Goal: Task Accomplishment & Management: Manage account settings

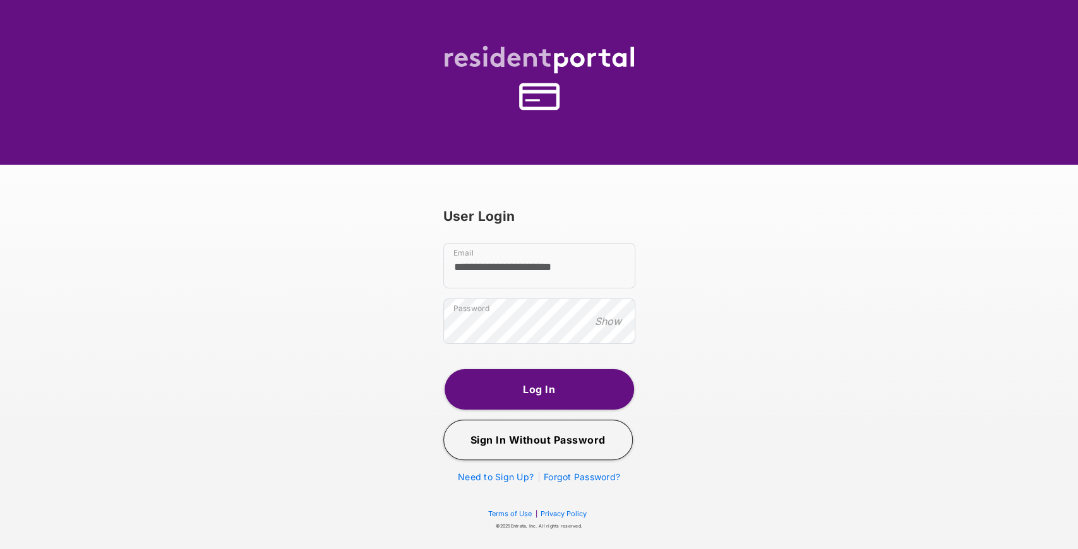
click at [567, 389] on button "Log In" at bounding box center [538, 389] width 189 height 40
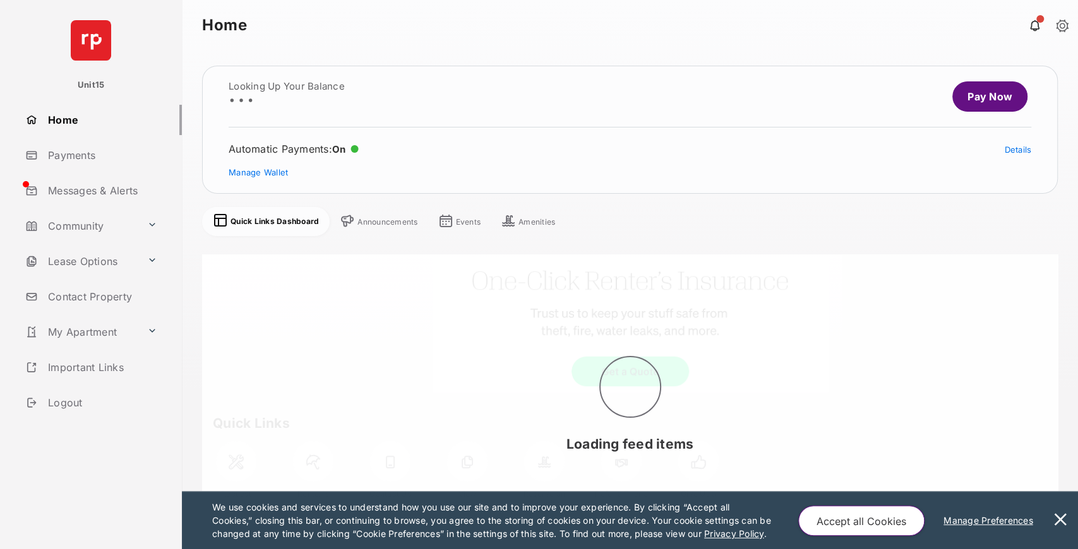
click at [119, 330] on link "My Apartment" at bounding box center [81, 332] width 122 height 30
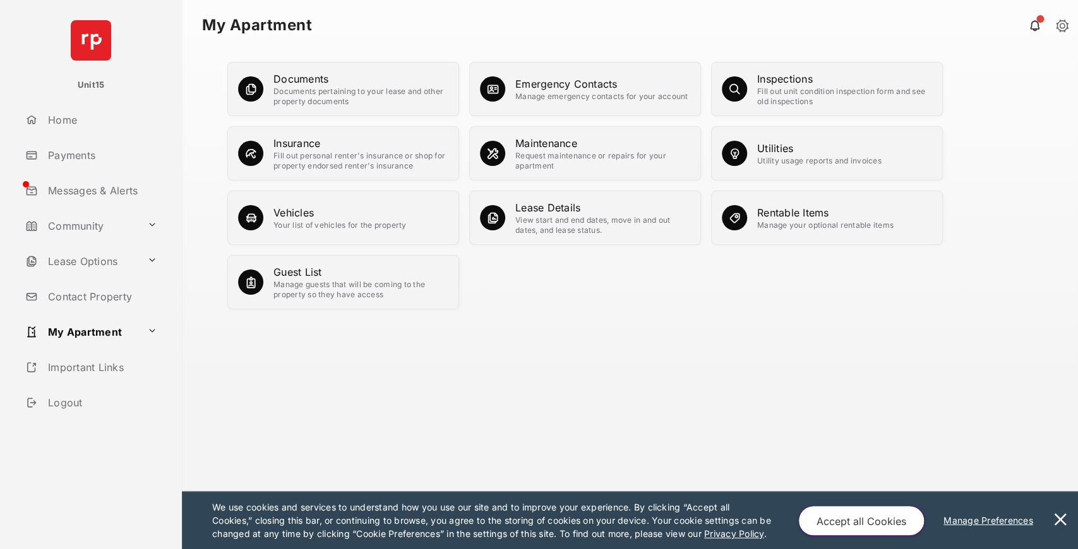
click at [752, 222] on div "Rentable Items Manage your optional rentable items" at bounding box center [827, 218] width 232 height 54
click at [802, 208] on div "Rentable Items" at bounding box center [825, 212] width 136 height 15
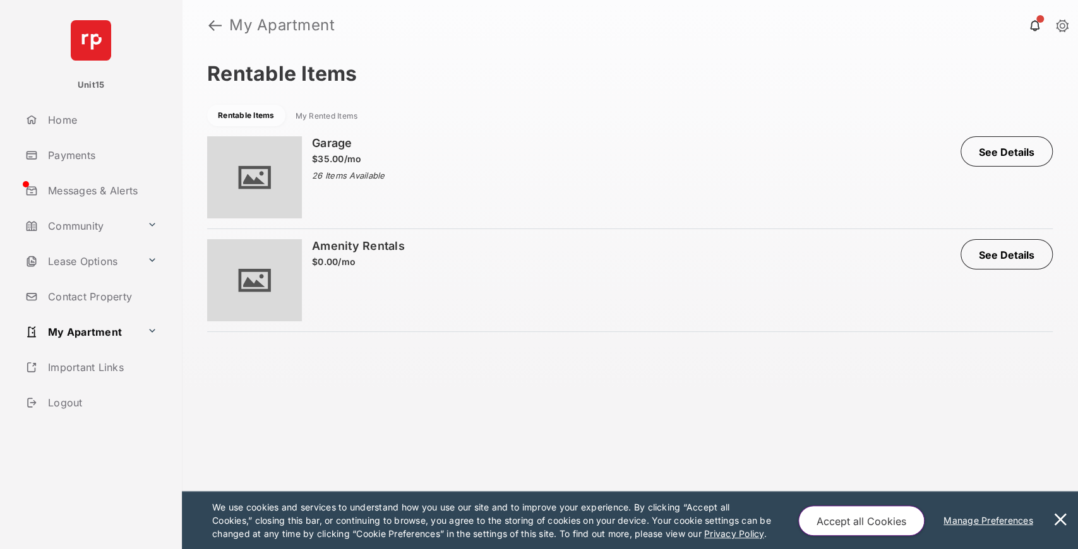
click at [329, 116] on div "My Rented Items" at bounding box center [326, 116] width 63 height 10
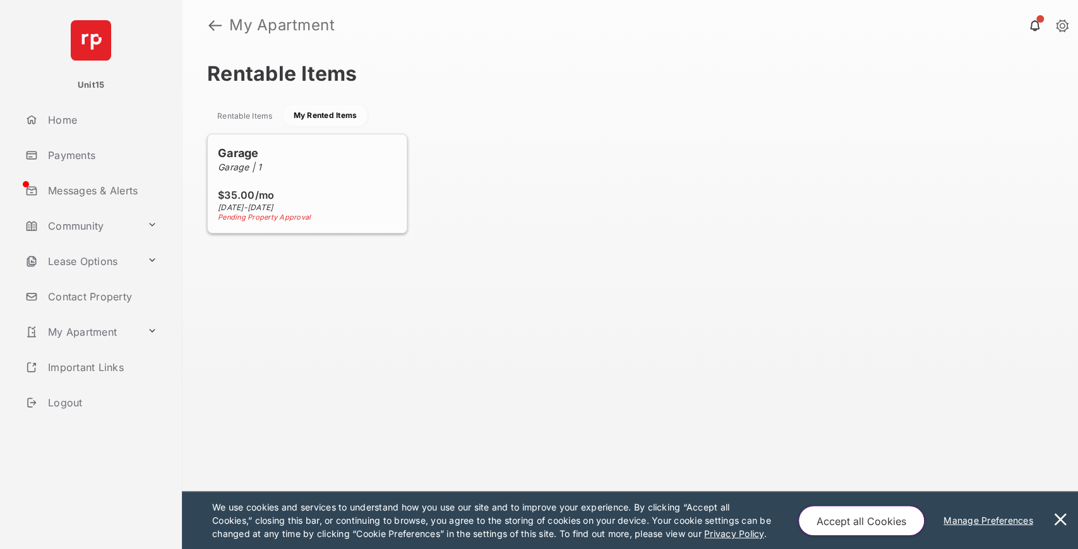
click at [265, 121] on div "Rentable Items" at bounding box center [245, 116] width 56 height 10
